Goal: Task Accomplishment & Management: Use online tool/utility

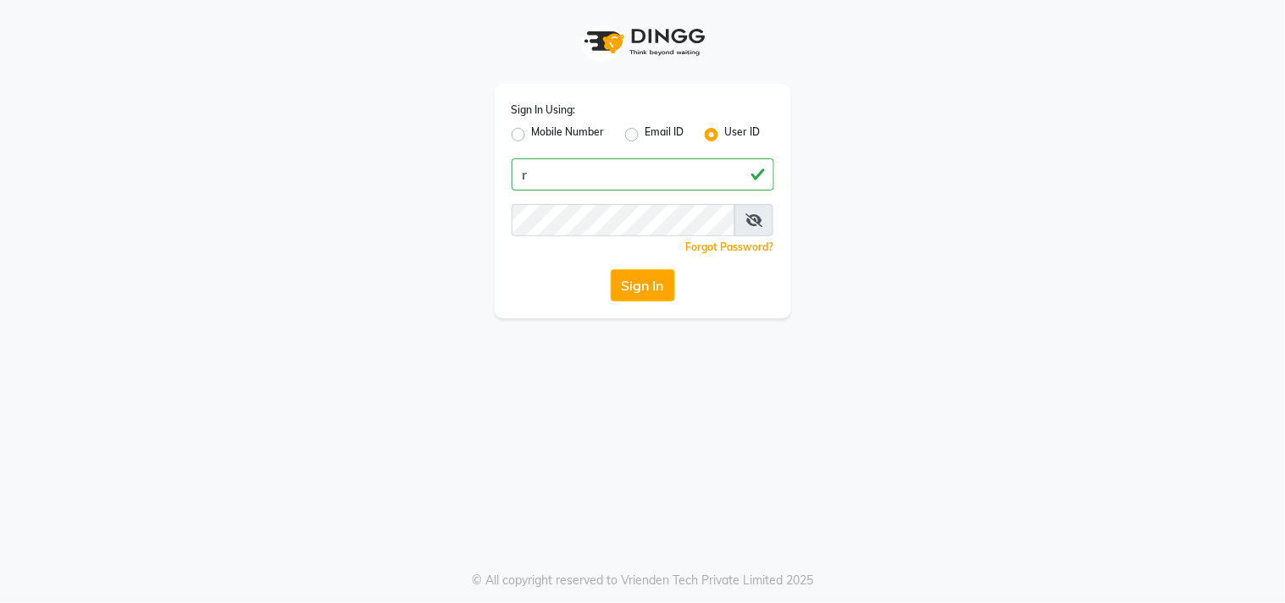
click at [560, 170] on input "r" at bounding box center [643, 174] width 263 height 32
type input "riyasalon"
click at [631, 283] on button "Sign In" at bounding box center [643, 285] width 64 height 32
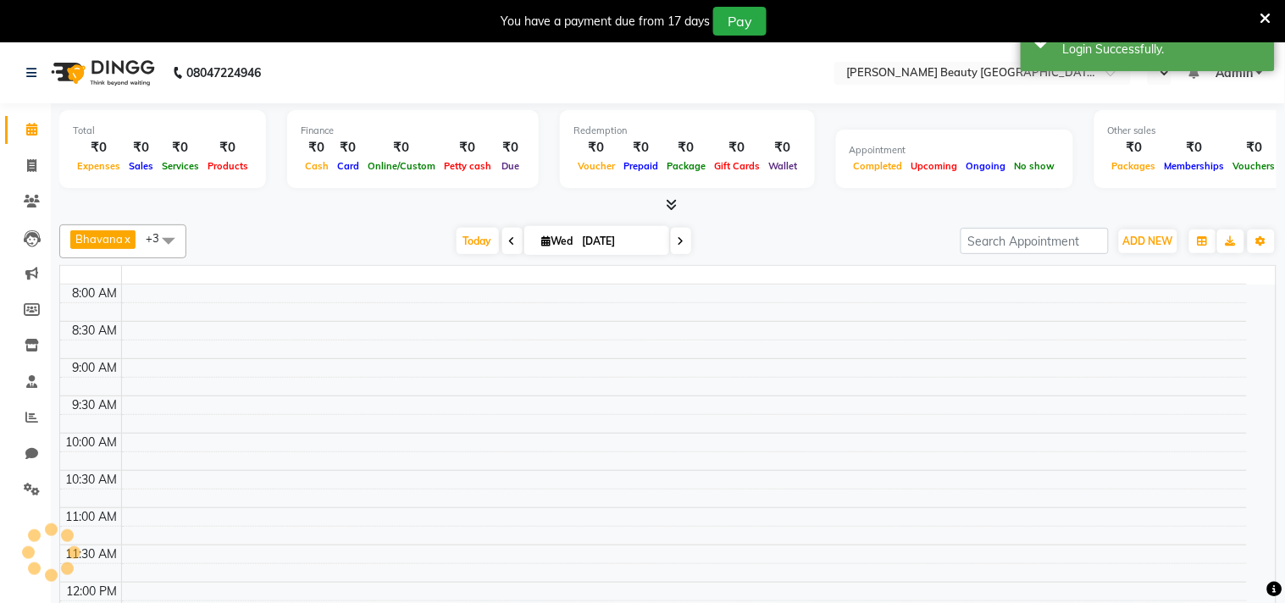
select select "en"
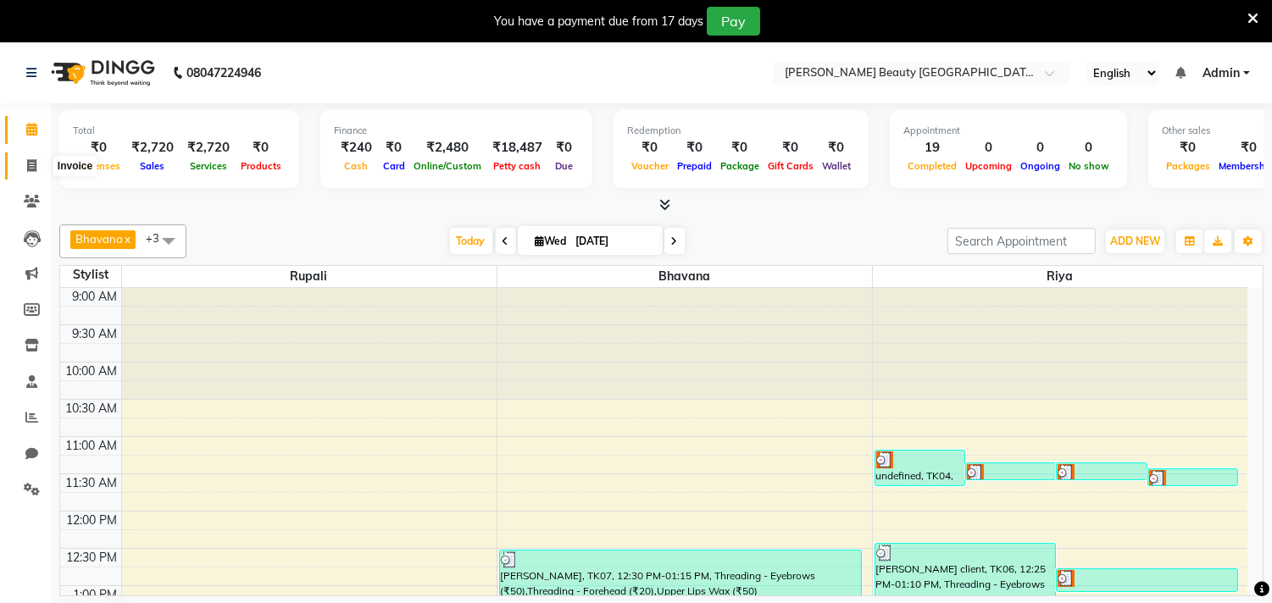
click at [30, 163] on icon at bounding box center [31, 165] width 9 height 13
select select "8620"
select select "service"
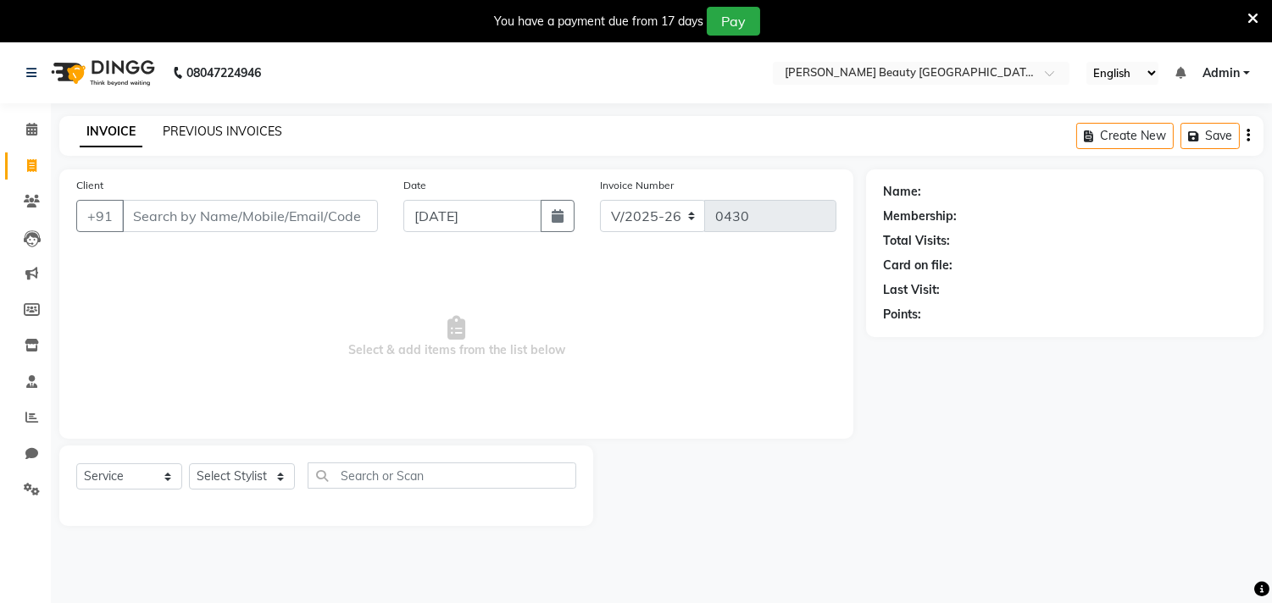
click at [241, 129] on link "PREVIOUS INVOICES" at bounding box center [222, 131] width 119 height 15
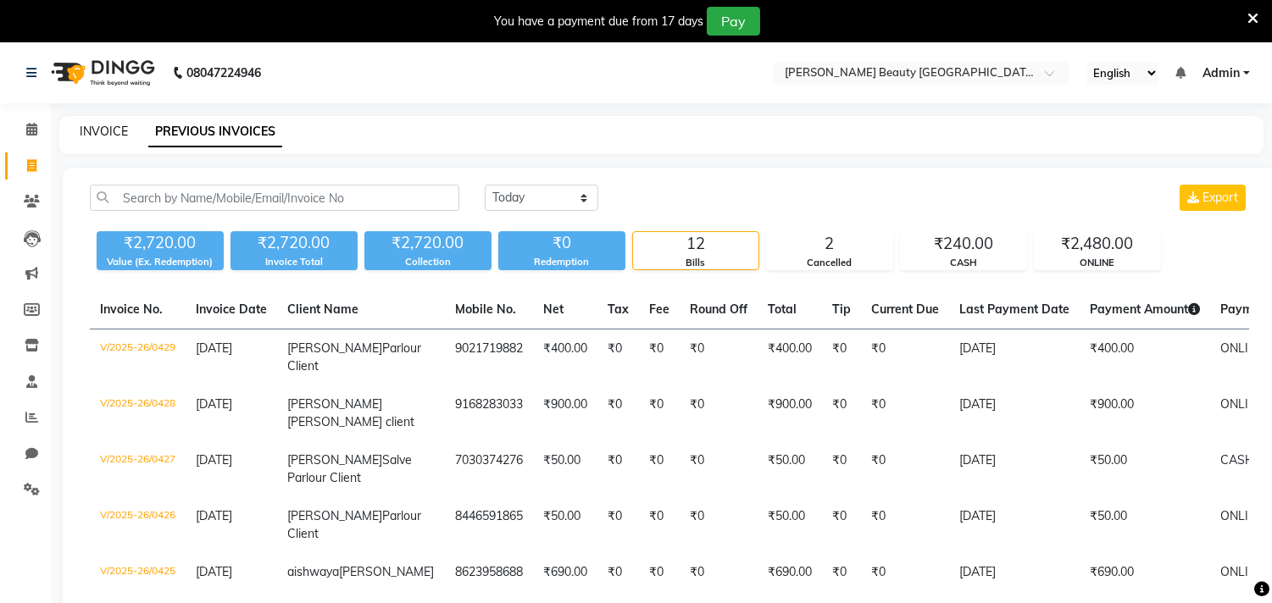
click at [98, 129] on link "INVOICE" at bounding box center [104, 131] width 48 height 15
select select "service"
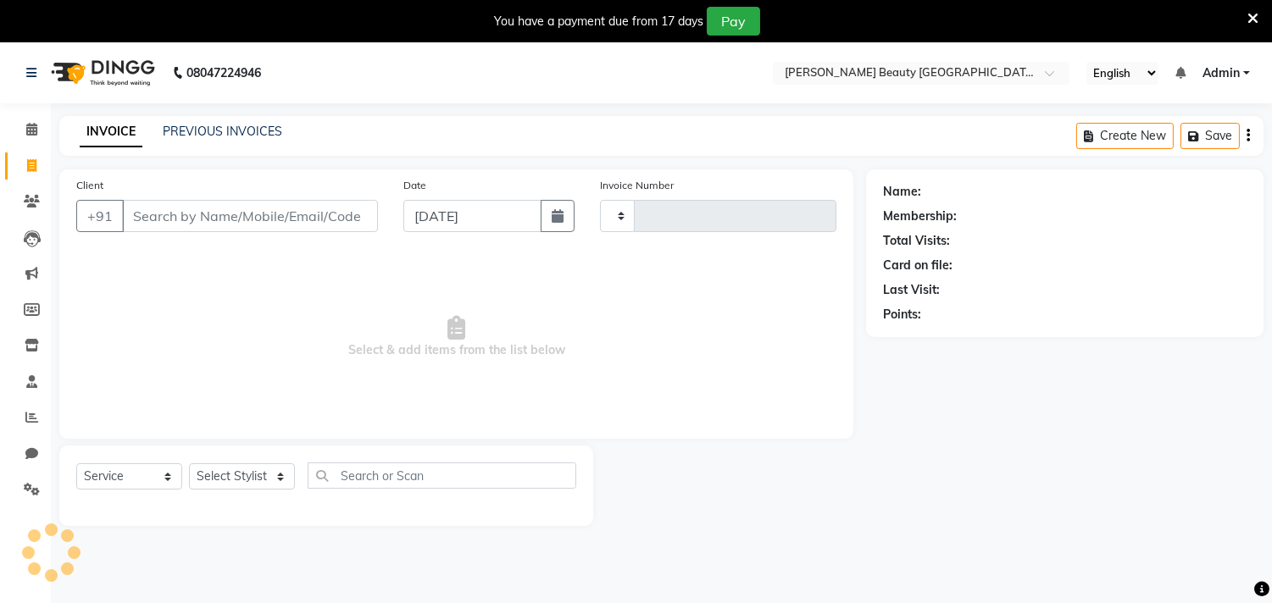
type input "0430"
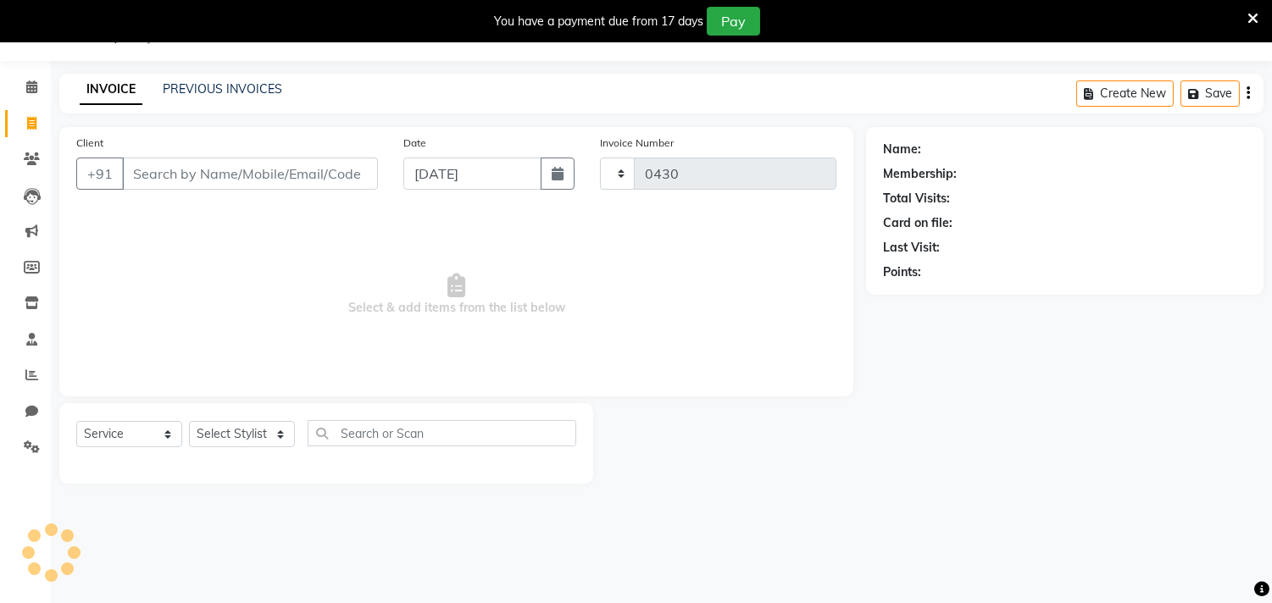
select select "8620"
click at [217, 87] on link "PREVIOUS INVOICES" at bounding box center [222, 88] width 119 height 15
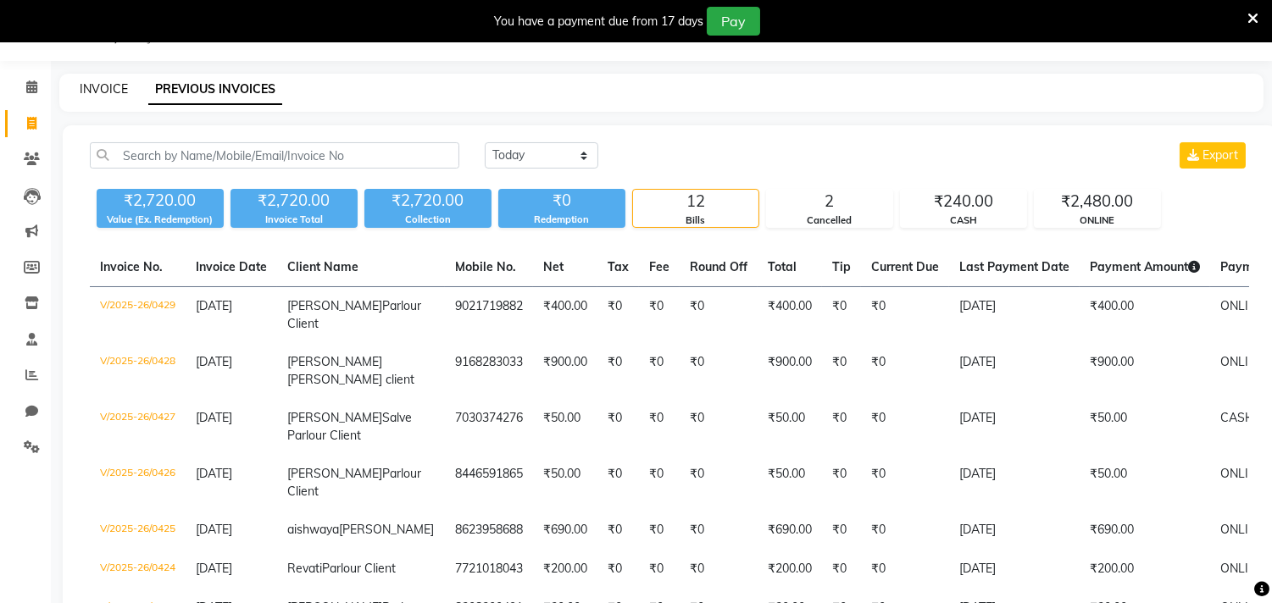
click at [106, 89] on link "INVOICE" at bounding box center [104, 88] width 48 height 15
select select "service"
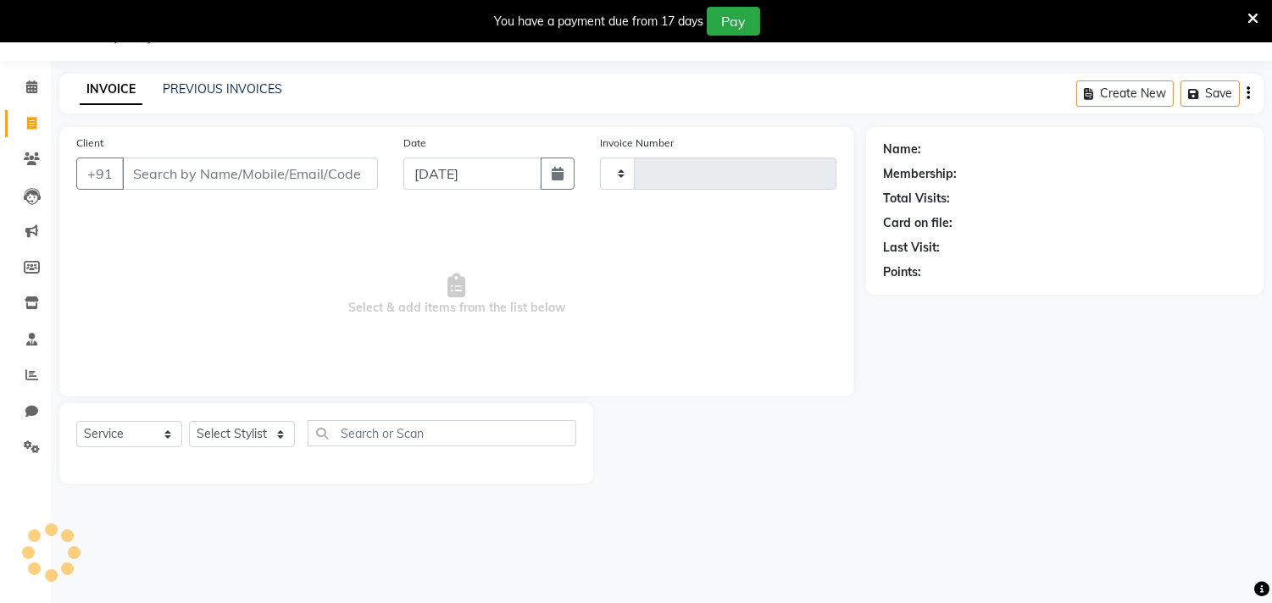
type input "0430"
select select "8620"
drag, startPoint x: 108, startPoint y: 90, endPoint x: 220, endPoint y: 88, distance: 111.9
click at [220, 88] on div "INVOICE PREVIOUS INVOICES" at bounding box center [170, 89] width 223 height 18
click at [220, 88] on link "PREVIOUS INVOICES" at bounding box center [222, 88] width 119 height 15
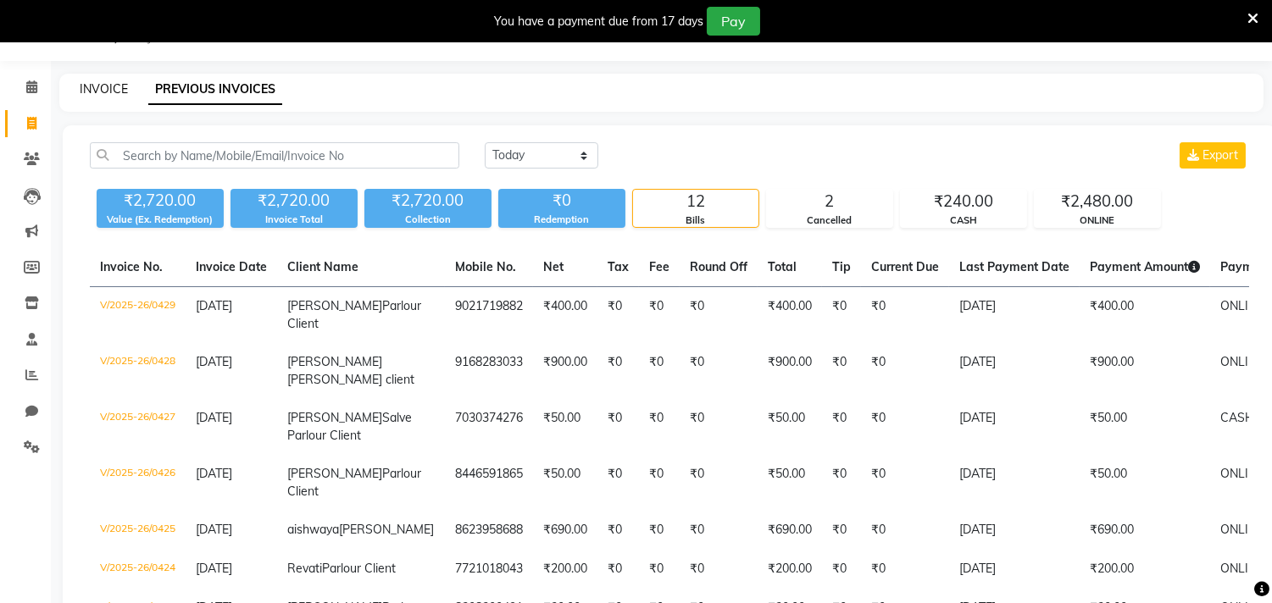
click at [91, 86] on link "INVOICE" at bounding box center [104, 88] width 48 height 15
select select "8620"
select select "service"
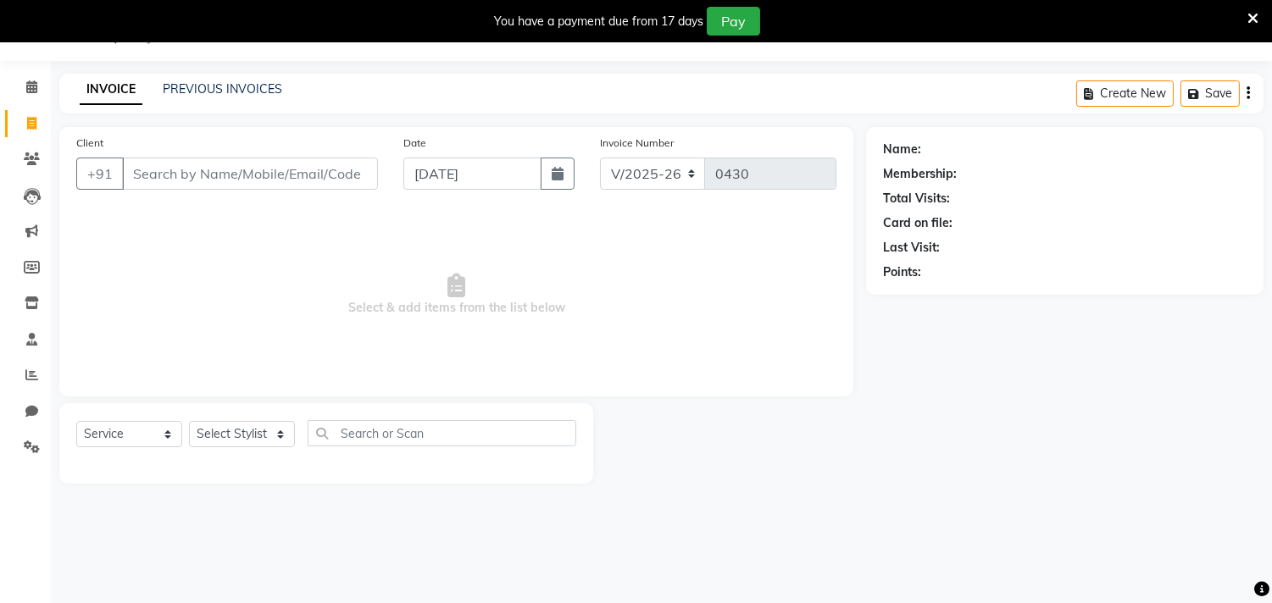
click at [286, 165] on input "Client" at bounding box center [250, 174] width 256 height 32
click at [119, 91] on link "INVOICE" at bounding box center [111, 90] width 63 height 31
